Goal: Transaction & Acquisition: Book appointment/travel/reservation

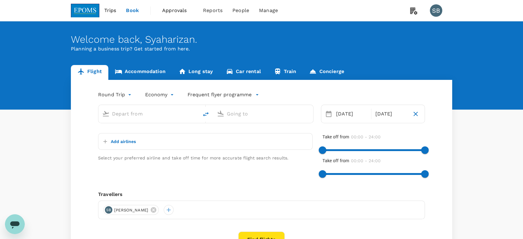
click at [144, 71] on link "Accommodation" at bounding box center [140, 72] width 64 height 15
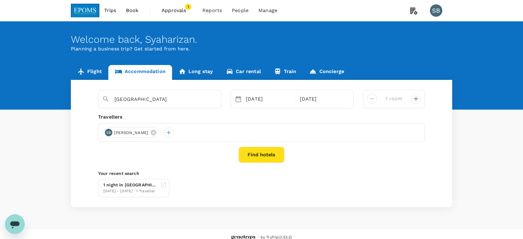
type input "Hotel Tenera"
click at [156, 132] on icon at bounding box center [154, 133] width 6 height 6
click at [105, 132] on div at bounding box center [108, 133] width 10 height 10
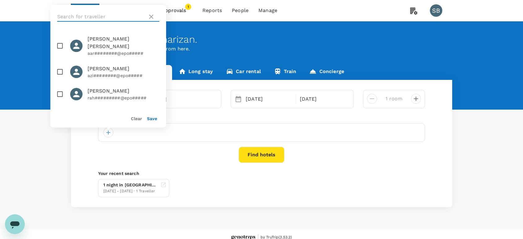
click at [113, 19] on input "text" at bounding box center [101, 17] width 88 height 10
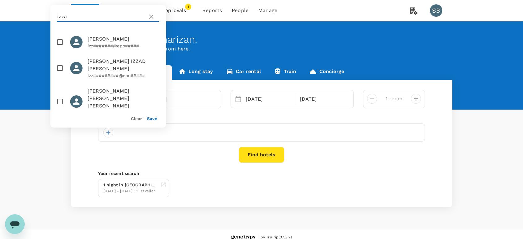
type input "izza"
click at [115, 39] on span "IZZAT AMIN MOHD YAZID" at bounding box center [124, 38] width 72 height 7
checkbox input "true"
click at [150, 17] on icon at bounding box center [151, 16] width 7 height 7
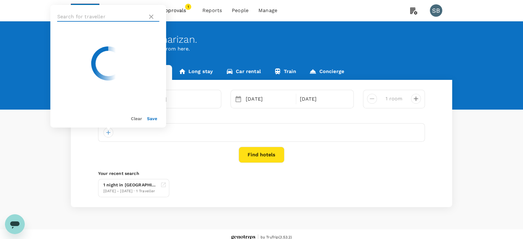
click at [115, 16] on input "text" at bounding box center [101, 17] width 88 height 10
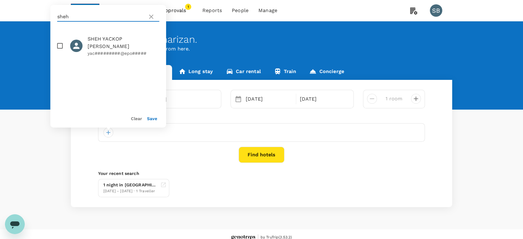
type input "sheh"
click at [57, 42] on input "checkbox" at bounding box center [60, 45] width 13 height 13
checkbox input "true"
click at [149, 117] on button "Save" at bounding box center [152, 118] width 10 height 5
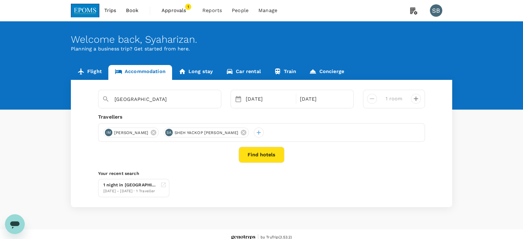
click at [260, 155] on button "Find hotels" at bounding box center [262, 155] width 46 height 16
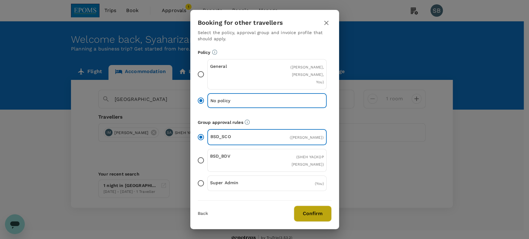
click at [320, 213] on button "Confirm" at bounding box center [313, 214] width 38 height 16
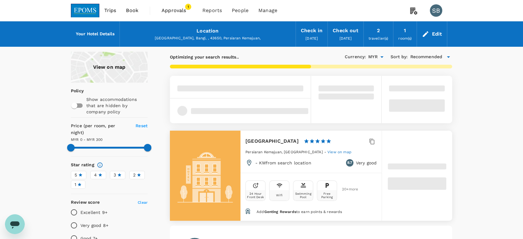
type input "300"
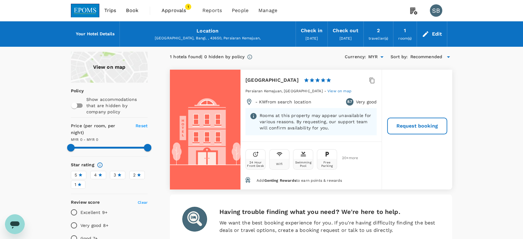
click at [85, 11] on img at bounding box center [85, 11] width 28 height 14
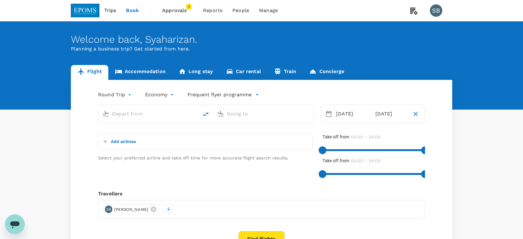
type input "Kuala Lumpur Intl (KUL)"
type input "Kota Kinabalu Intl (BKI)"
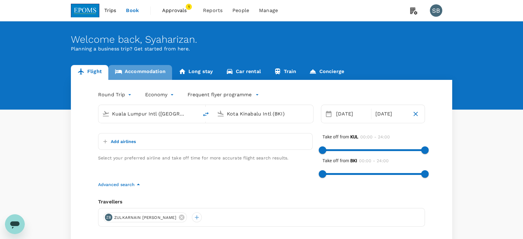
click at [129, 70] on link "Accommodation" at bounding box center [140, 72] width 64 height 15
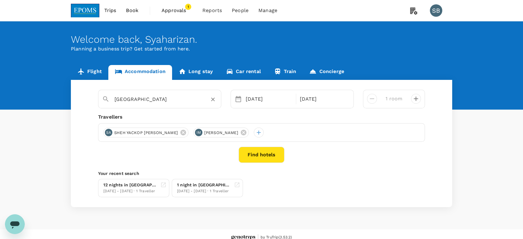
drag, startPoint x: 213, startPoint y: 99, endPoint x: 210, endPoint y: 101, distance: 4.2
click at [213, 101] on icon "Clear" at bounding box center [213, 99] width 6 height 6
click at [173, 94] on input "text" at bounding box center [157, 99] width 85 height 10
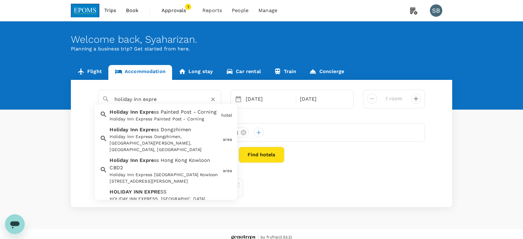
click at [131, 100] on input "holiday inn expre" at bounding box center [157, 99] width 85 height 10
click at [163, 98] on input "holidays inn expre" at bounding box center [157, 99] width 85 height 10
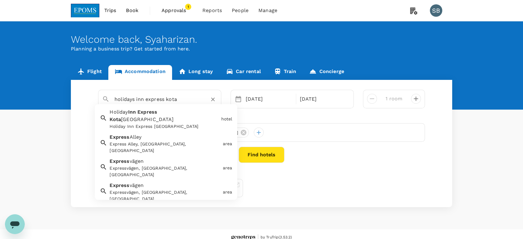
click at [169, 120] on div "Holiday Inn Express Kota Kinabalu City Centre Holiday Inn Express Kota Kinabalu…" at bounding box center [162, 118] width 111 height 24
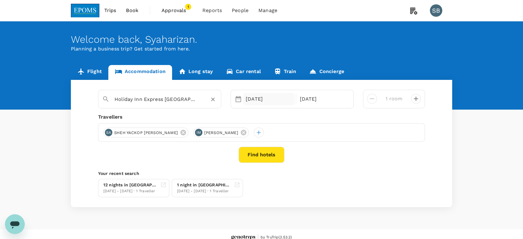
type input "Holiday Inn Express [GEOGRAPHIC_DATA]"
click at [250, 100] on div "20 Oct" at bounding box center [268, 99] width 51 height 12
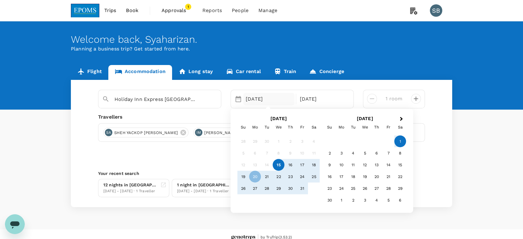
click at [275, 165] on div "15" at bounding box center [279, 165] width 12 height 12
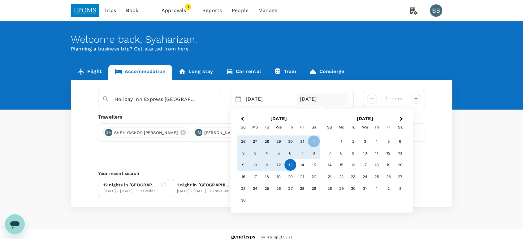
click at [290, 163] on div "13" at bounding box center [291, 165] width 12 height 12
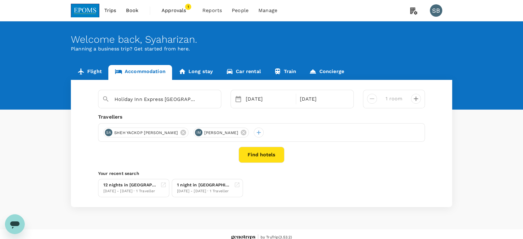
click at [306, 92] on div "Selected date: Wednesday, October 15th, 2025 15 Oct Selected date: Thursday, No…" at bounding box center [292, 99] width 123 height 19
click at [308, 95] on div "13 Nov" at bounding box center [323, 99] width 51 height 12
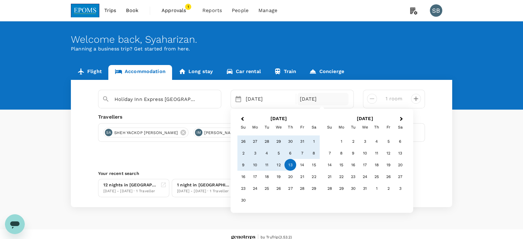
click at [240, 120] on button "Previous Month" at bounding box center [242, 120] width 10 height 10
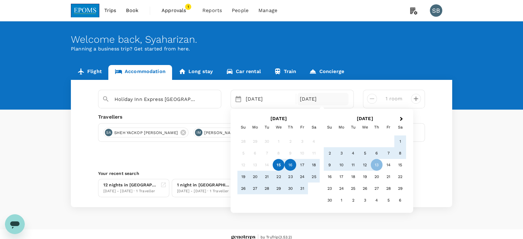
click at [292, 163] on div "16" at bounding box center [291, 165] width 12 height 12
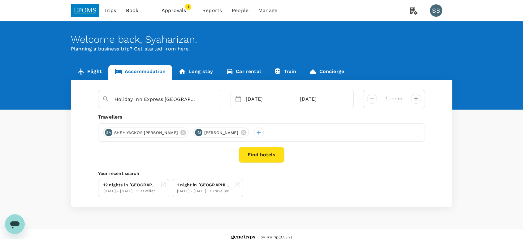
click at [418, 99] on icon "decrease" at bounding box center [415, 98] width 7 height 7
type input "2 rooms"
click at [269, 159] on button "Find hotels" at bounding box center [262, 155] width 46 height 16
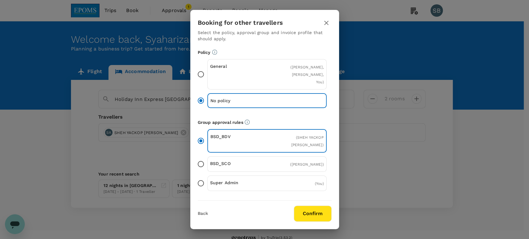
click at [306, 214] on button "Confirm" at bounding box center [313, 214] width 38 height 16
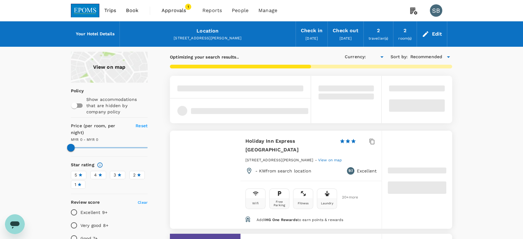
type input "507.23"
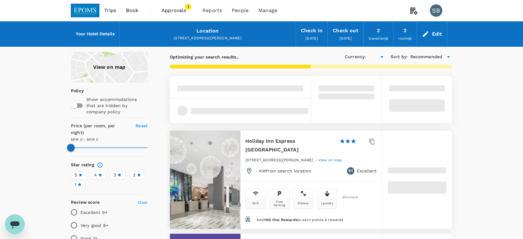
type input "MYR"
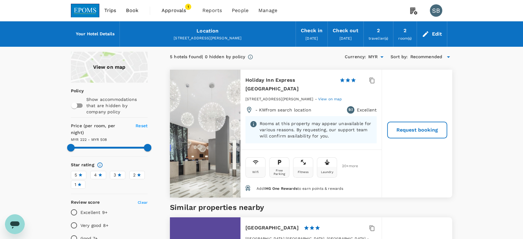
type input "507.23"
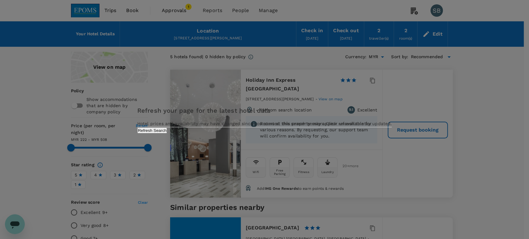
click at [293, 133] on div "Refresh your page for the latest hotel data Hotel prices and availability may h…" at bounding box center [264, 120] width 254 height 28
click at [167, 133] on button "Refresh Search" at bounding box center [152, 131] width 30 height 6
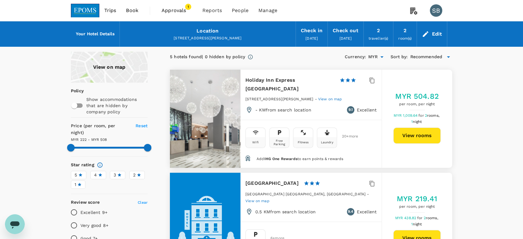
click at [428, 135] on button "View rooms" at bounding box center [417, 136] width 47 height 16
type input "507.22"
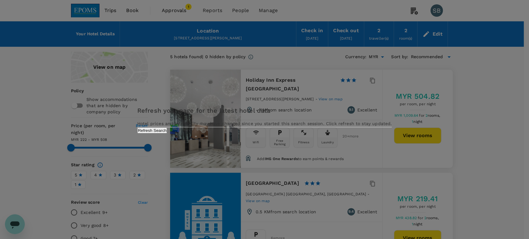
click at [167, 133] on button "Refresh Search" at bounding box center [152, 131] width 30 height 6
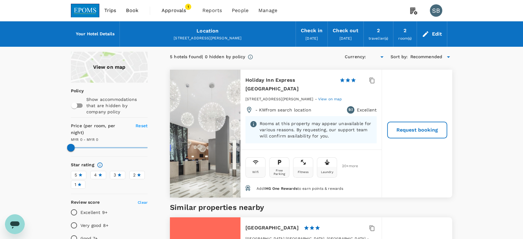
type input "352"
type input "MYR"
click at [94, 9] on img at bounding box center [85, 11] width 28 height 14
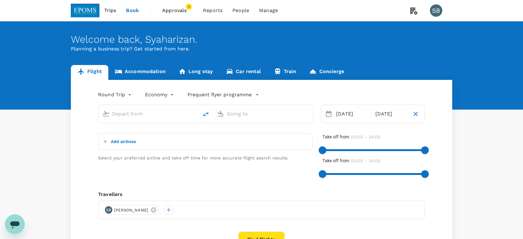
type input "Kuala Lumpur Intl (KUL)"
type input "Kota Kinabalu Intl (BKI)"
type input "Kuala Lumpur Intl (KUL)"
type input "Kota Kinabalu Intl (BKI)"
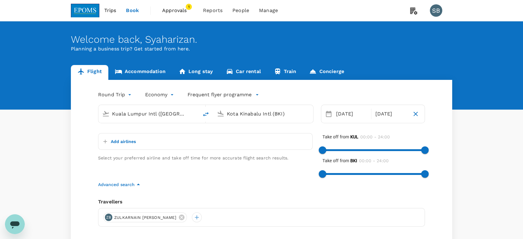
click at [134, 71] on link "Accommodation" at bounding box center [140, 72] width 64 height 15
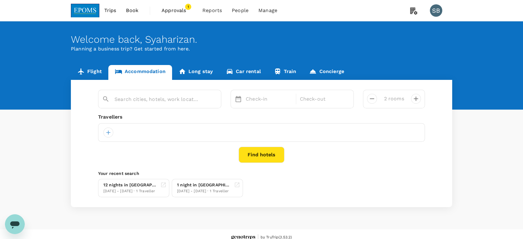
type input "Holiday Inn Express [GEOGRAPHIC_DATA]"
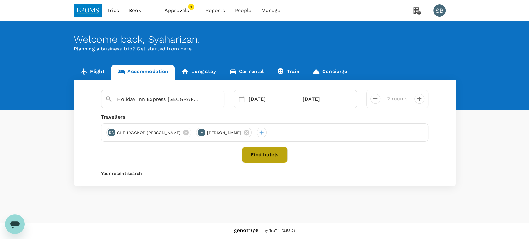
click at [268, 157] on button "Find hotels" at bounding box center [265, 155] width 46 height 16
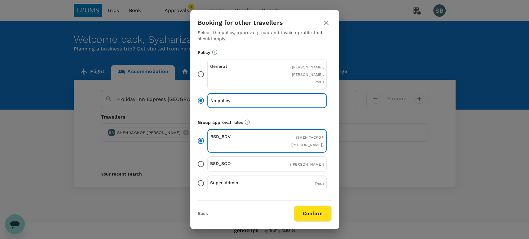
click at [307, 211] on button "Confirm" at bounding box center [313, 214] width 38 height 16
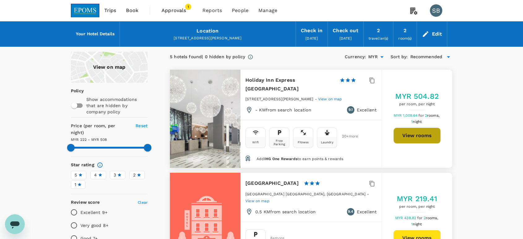
click at [414, 133] on button "View rooms" at bounding box center [417, 136] width 47 height 16
type input "507.23"
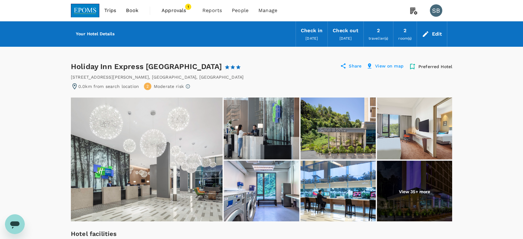
drag, startPoint x: 241, startPoint y: 68, endPoint x: 85, endPoint y: 70, distance: 156.7
click at [72, 66] on div "Holiday Inn Express Kota Kinabalu City Centre 1 Star 2 Stars 3 Stars 4 Stars 5 …" at bounding box center [161, 67] width 181 height 10
copy div "Holiday Inn Express [GEOGRAPHIC_DATA]"
click at [172, 12] on span "Approvals" at bounding box center [177, 10] width 31 height 7
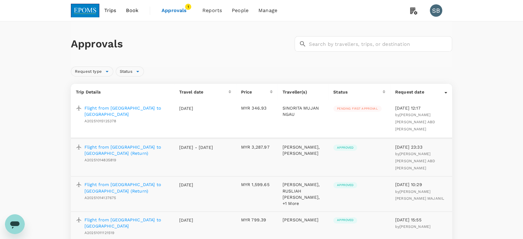
click at [93, 9] on img at bounding box center [85, 11] width 28 height 14
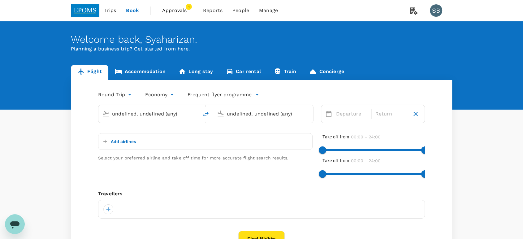
type input "Kuala Lumpur Intl (KUL)"
type input "Kota Kinabalu Intl (BKI)"
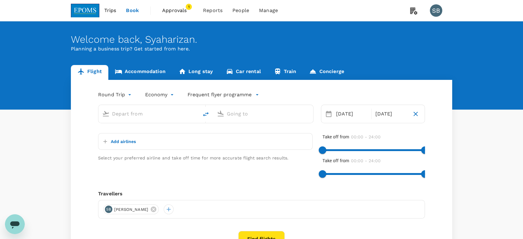
type input "Kuala Lumpur Intl (KUL)"
type input "Kota Kinabalu Intl (BKI)"
type input "Kuala Lumpur Intl (KUL)"
type input "Kota Kinabalu Intl (BKI)"
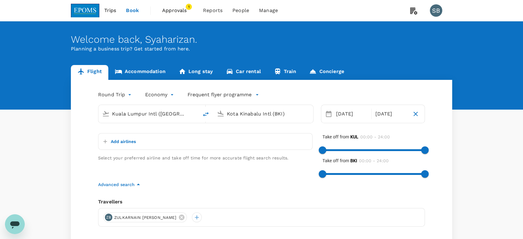
click at [156, 74] on link "Accommodation" at bounding box center [140, 72] width 64 height 15
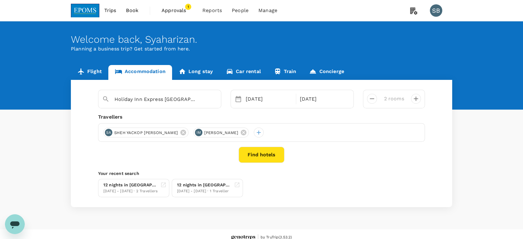
click at [245, 156] on button "Find hotels" at bounding box center [262, 155] width 46 height 16
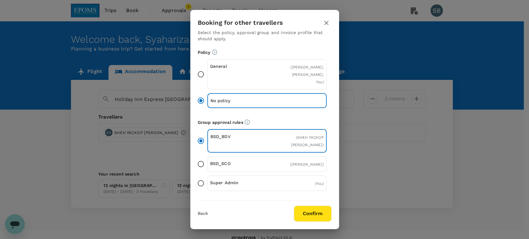
click at [318, 211] on button "Confirm" at bounding box center [313, 214] width 38 height 16
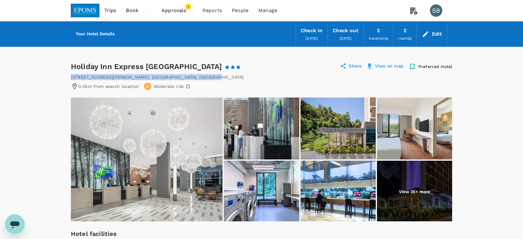
drag, startPoint x: 194, startPoint y: 75, endPoint x: 69, endPoint y: 77, distance: 125.4
copy div "[STREET_ADDRESS][PERSON_NAME]"
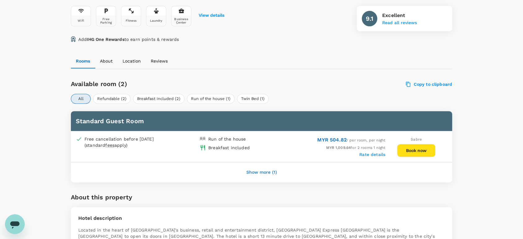
scroll to position [241, 0]
click at [166, 95] on button "Breakfast Included (2)" at bounding box center [158, 99] width 51 height 10
click at [262, 172] on button "Show more (1)" at bounding box center [262, 172] width 48 height 15
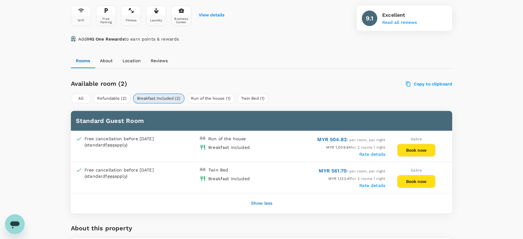
click at [265, 203] on button "Show less" at bounding box center [261, 203] width 39 height 15
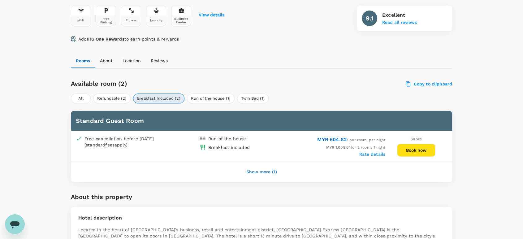
click at [266, 173] on button "Show more (1)" at bounding box center [262, 172] width 48 height 15
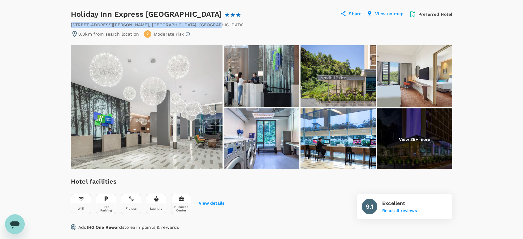
scroll to position [34, 0]
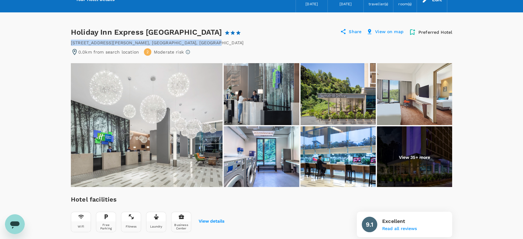
click at [178, 139] on img at bounding box center [147, 125] width 152 height 124
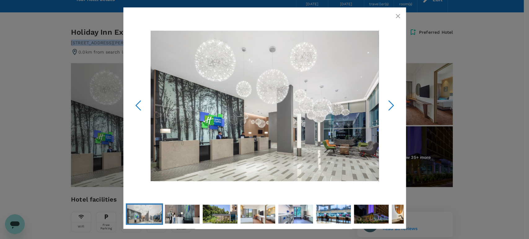
click at [389, 106] on icon "Next Slide" at bounding box center [390, 105] width 19 height 19
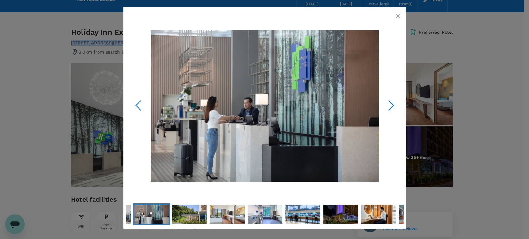
click at [389, 106] on icon "Next Slide" at bounding box center [390, 105] width 19 height 19
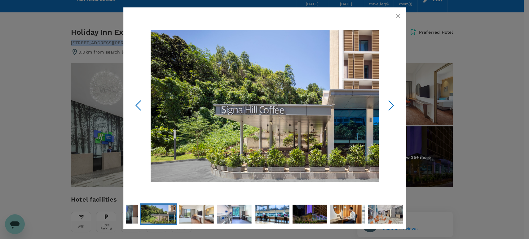
click at [389, 106] on icon "Next Slide" at bounding box center [390, 105] width 19 height 19
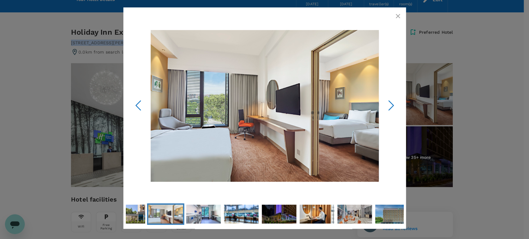
click at [389, 106] on icon "Next Slide" at bounding box center [390, 105] width 19 height 19
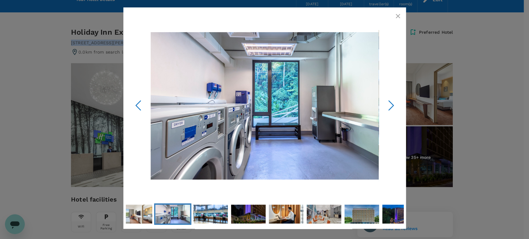
click at [389, 106] on icon "Next Slide" at bounding box center [390, 105] width 19 height 19
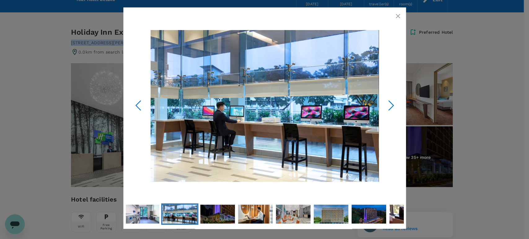
click at [389, 106] on icon "Next Slide" at bounding box center [390, 105] width 19 height 19
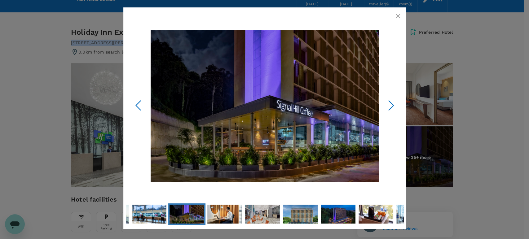
click at [389, 106] on icon "Next Slide" at bounding box center [390, 105] width 19 height 19
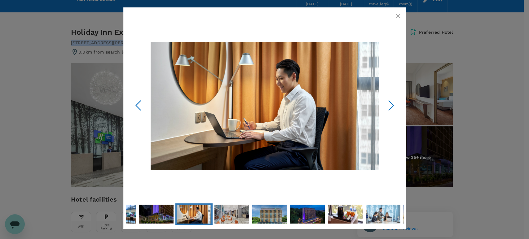
click at [389, 106] on icon "Next Slide" at bounding box center [390, 105] width 19 height 19
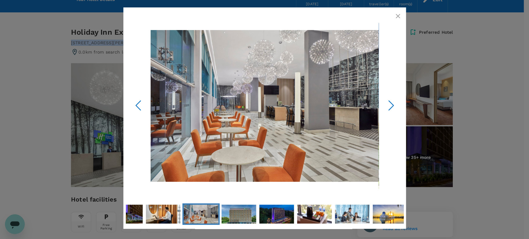
click at [389, 106] on icon "Next Slide" at bounding box center [390, 105] width 19 height 19
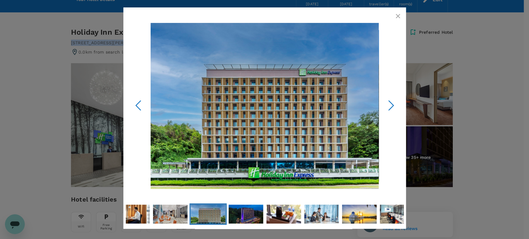
drag, startPoint x: 396, startPoint y: 16, endPoint x: 377, endPoint y: 9, distance: 20.8
click at [396, 15] on icon "button" at bounding box center [397, 15] width 7 height 7
